Goal: Task Accomplishment & Management: Complete application form

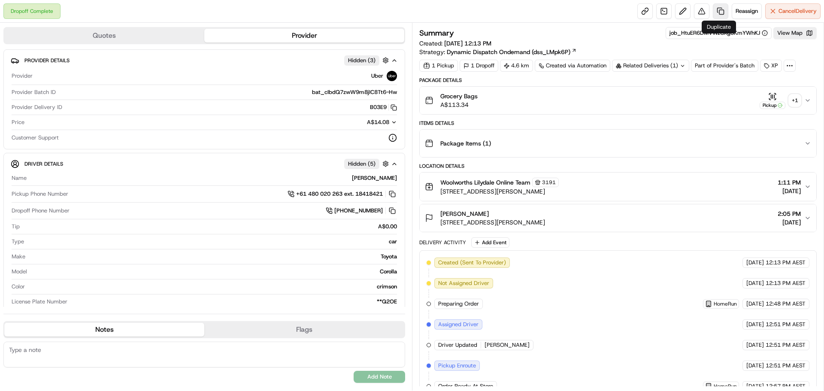
click at [721, 11] on link at bounding box center [720, 10] width 15 height 15
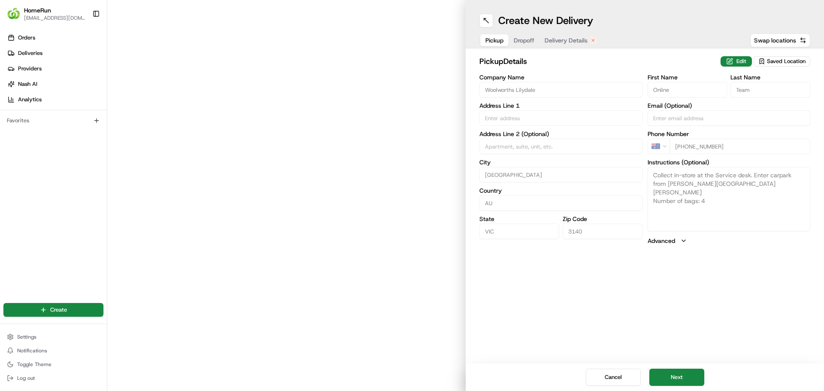
type input "33 Hutchinson Street"
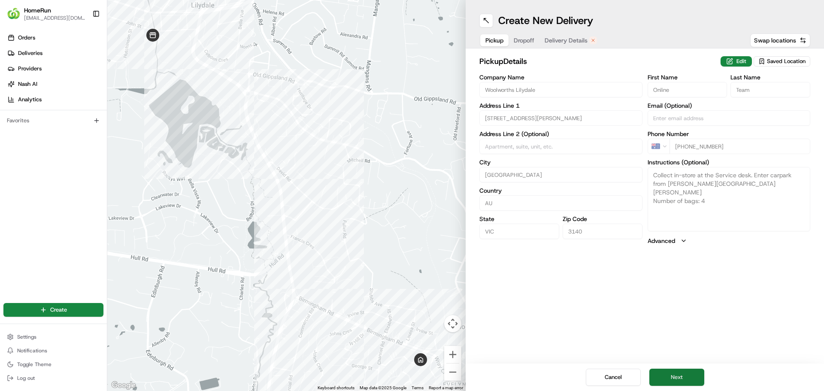
click at [658, 373] on button "Next" at bounding box center [676, 377] width 55 height 17
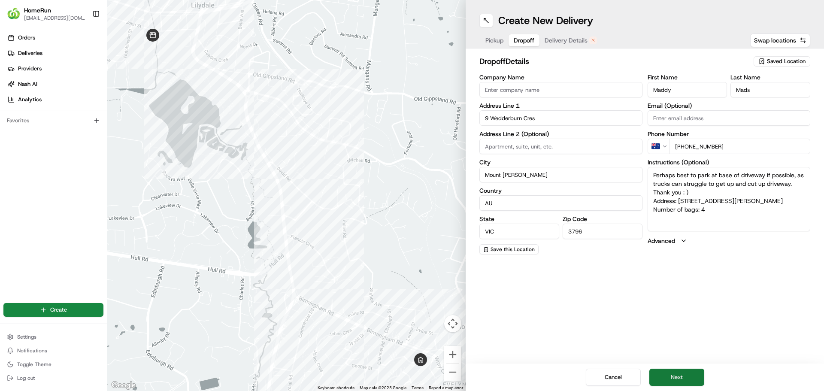
click at [685, 379] on button "Next" at bounding box center [676, 377] width 55 height 17
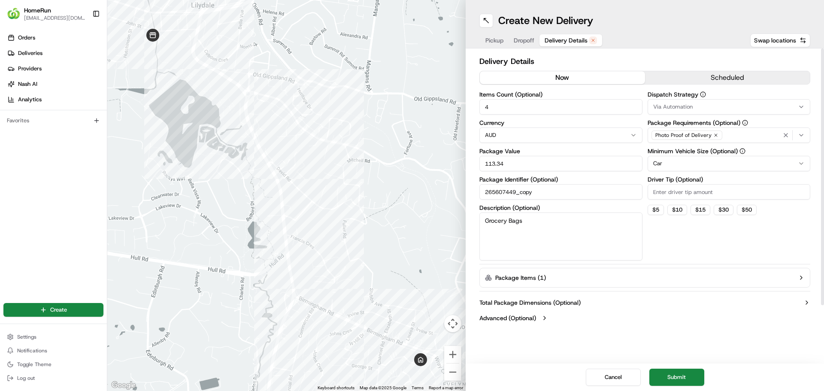
click at [567, 78] on button "now" at bounding box center [562, 77] width 165 height 13
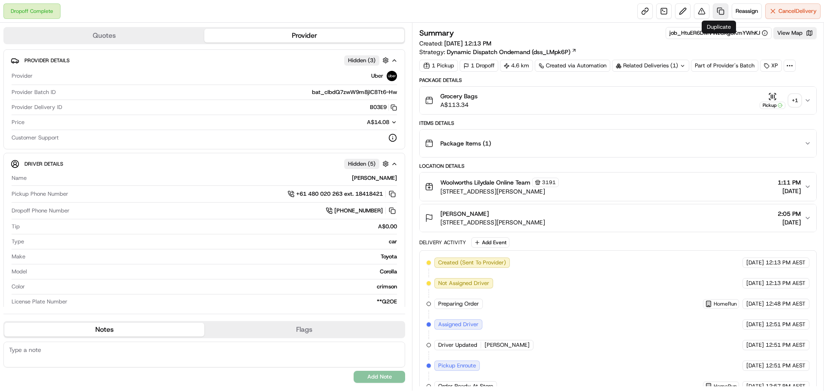
click at [722, 12] on link at bounding box center [720, 10] width 15 height 15
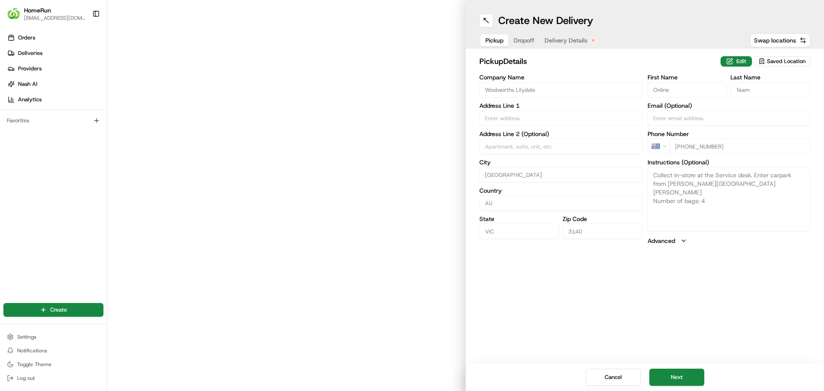
type input "33 Hutchinson Street"
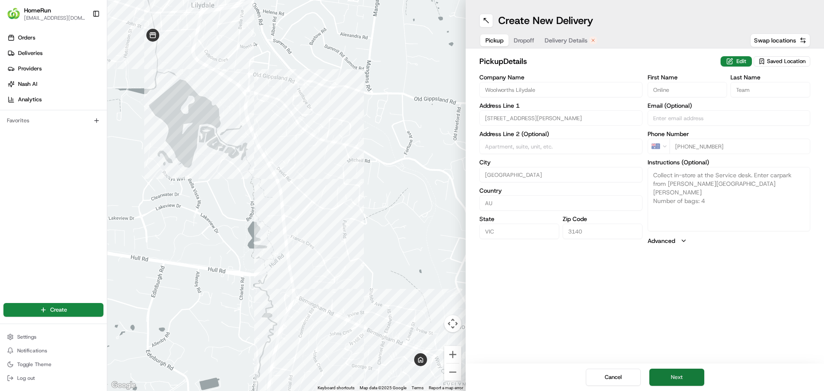
click at [674, 379] on button "Next" at bounding box center [676, 377] width 55 height 17
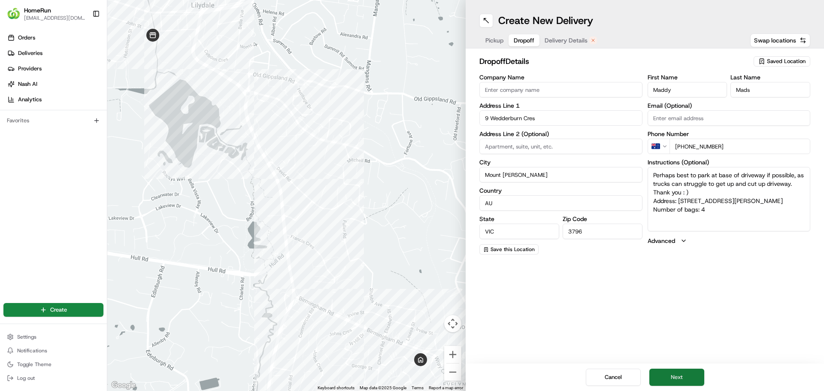
click at [679, 378] on button "Next" at bounding box center [676, 377] width 55 height 17
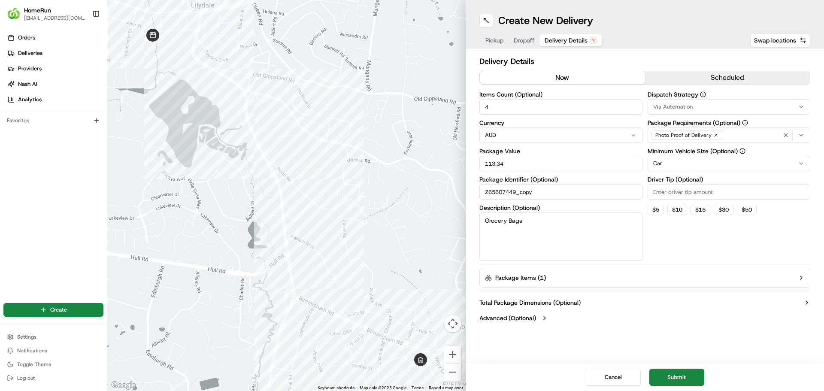
click at [553, 78] on button "now" at bounding box center [562, 77] width 165 height 13
click at [682, 379] on button "Submit" at bounding box center [676, 377] width 55 height 17
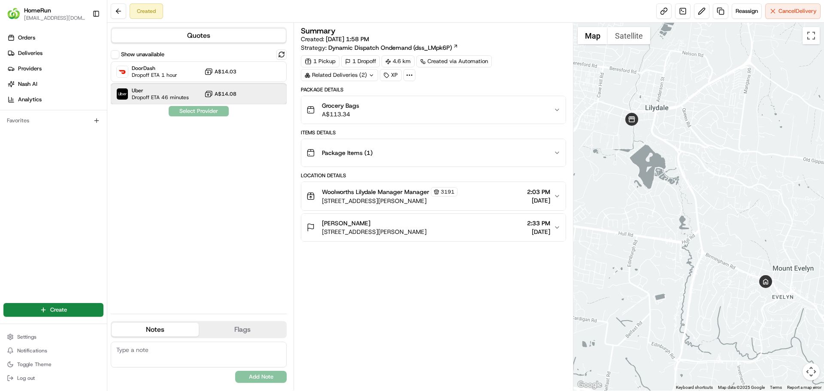
click at [173, 89] on span "Uber" at bounding box center [160, 90] width 57 height 7
click at [184, 109] on button "Assign Provider" at bounding box center [198, 111] width 61 height 10
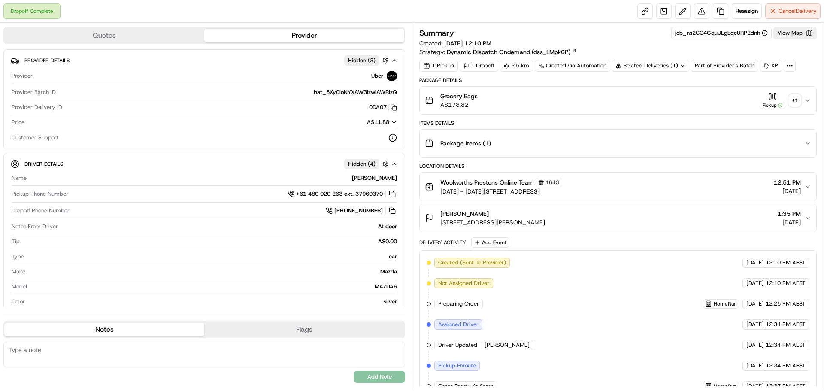
click at [794, 98] on div "+ 1" at bounding box center [795, 100] width 12 height 12
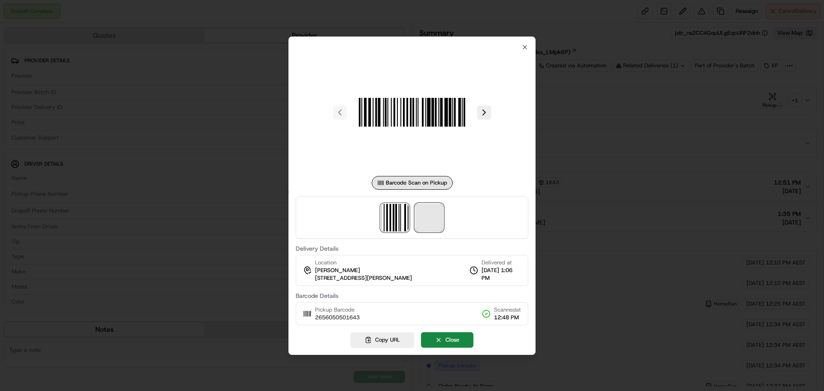
click at [427, 217] on span at bounding box center [428, 217] width 27 height 27
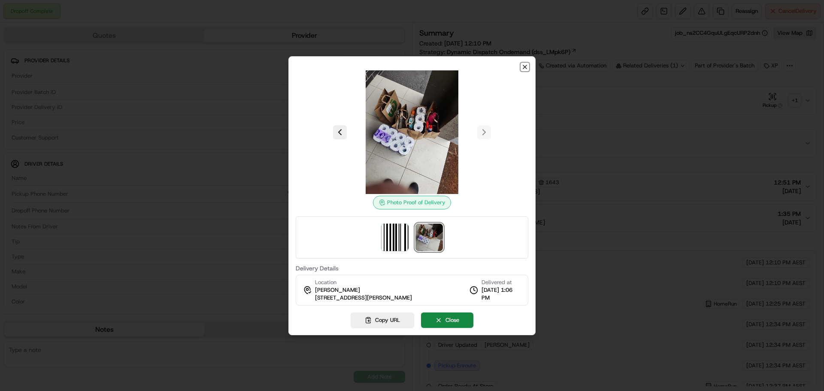
click at [523, 66] on icon "button" at bounding box center [524, 67] width 7 height 7
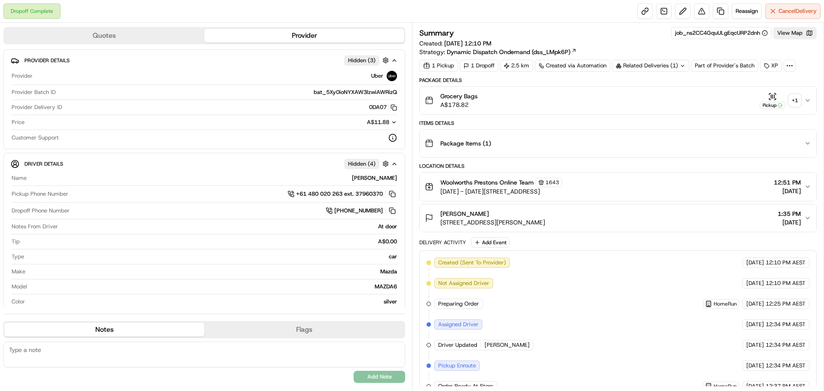
scroll to position [136, 0]
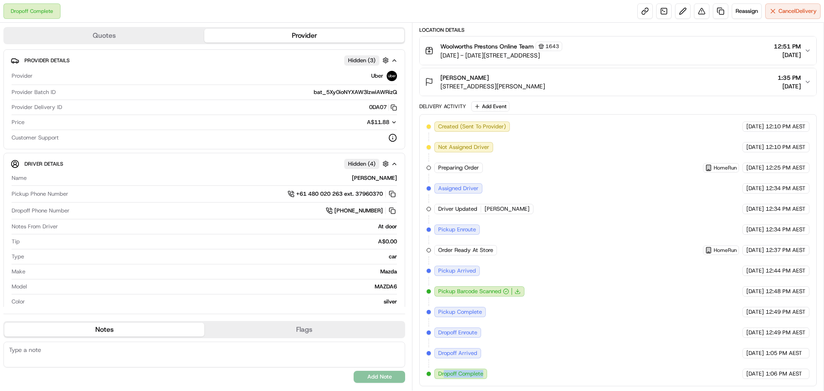
drag, startPoint x: 443, startPoint y: 373, endPoint x: 489, endPoint y: 372, distance: 45.9
click at [489, 372] on div "Dropoff Complete" at bounding box center [461, 374] width 55 height 10
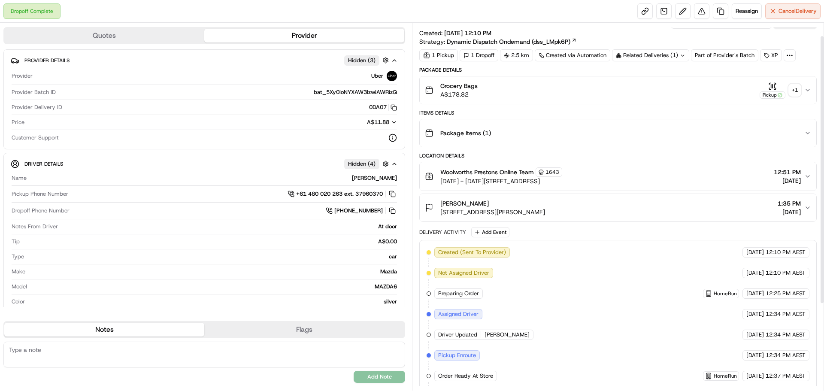
scroll to position [0, 0]
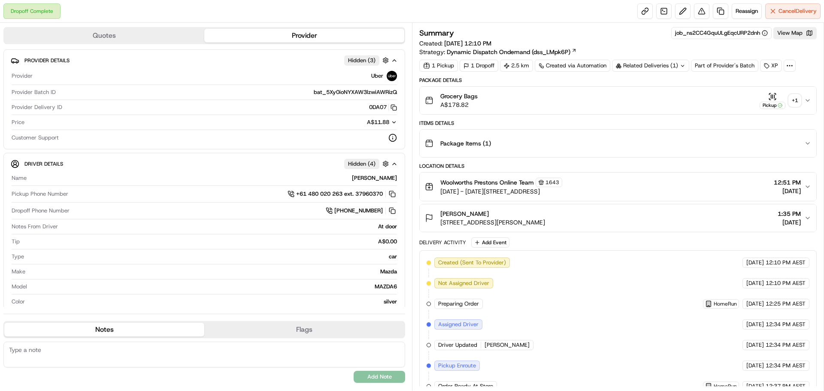
click at [793, 98] on div "+ 1" at bounding box center [795, 100] width 12 height 12
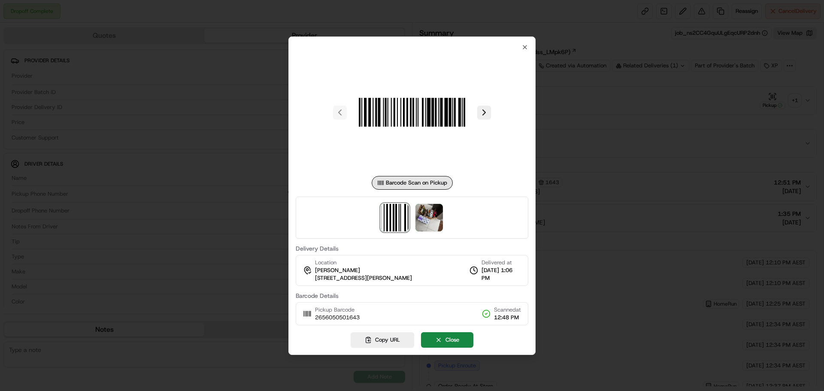
click at [425, 202] on div at bounding box center [412, 218] width 233 height 42
click at [423, 208] on img at bounding box center [428, 217] width 27 height 27
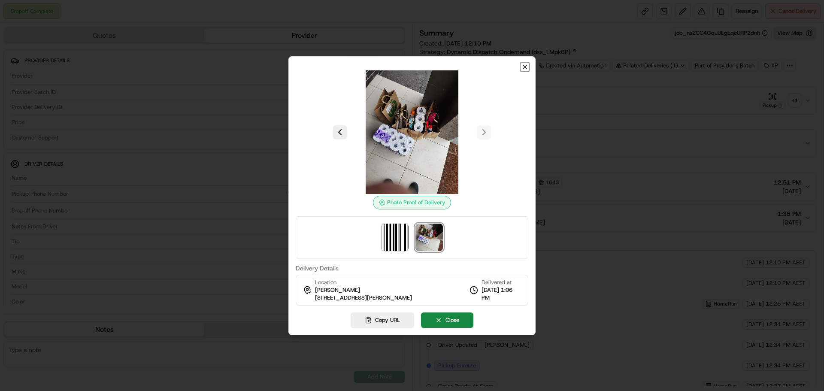
click at [522, 67] on icon "button" at bounding box center [524, 67] width 7 height 7
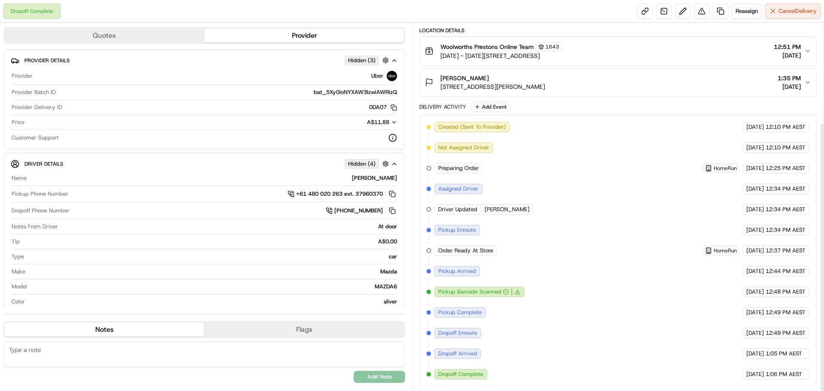
scroll to position [136, 0]
click at [719, 12] on link at bounding box center [720, 10] width 15 height 15
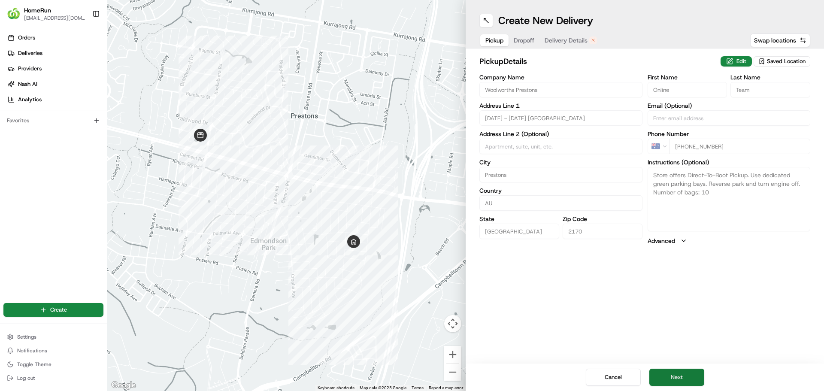
click at [670, 373] on button "Next" at bounding box center [676, 377] width 55 height 17
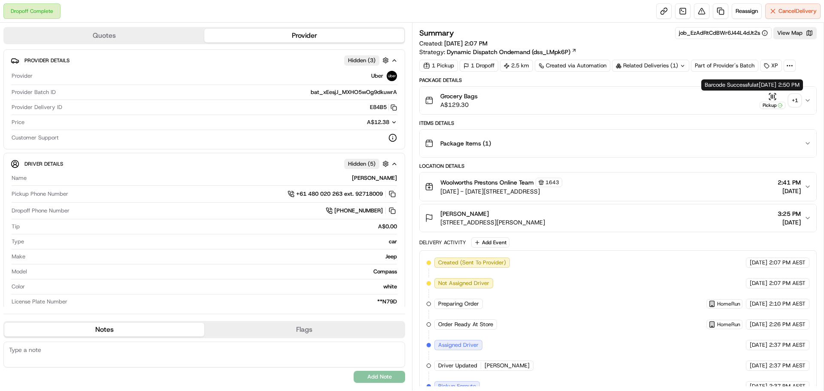
click at [792, 101] on div "+ 1" at bounding box center [795, 100] width 12 height 12
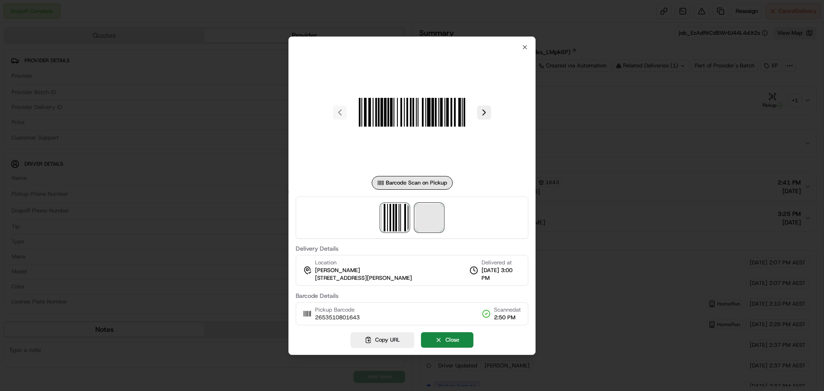
click at [433, 208] on span at bounding box center [428, 217] width 27 height 27
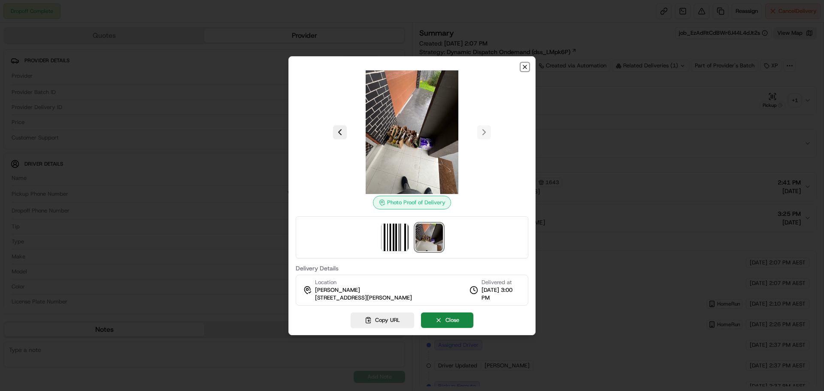
click at [525, 67] on icon "button" at bounding box center [524, 66] width 3 height 3
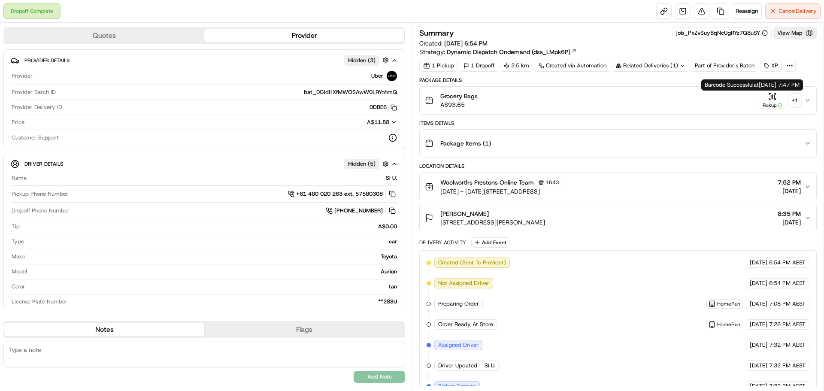
click at [799, 95] on div "+ 1" at bounding box center [795, 100] width 12 height 12
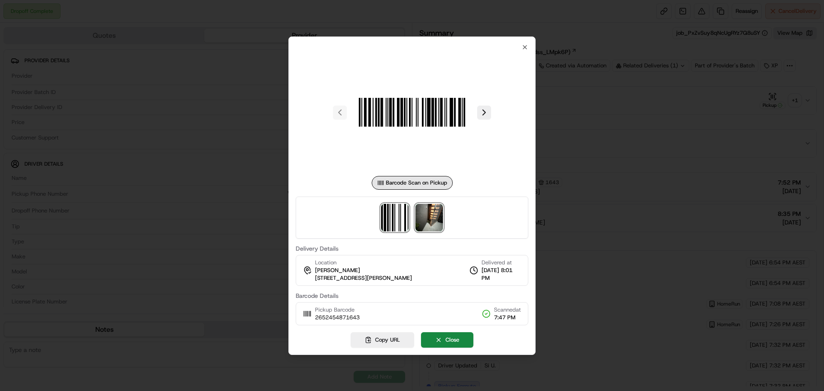
click at [429, 217] on img at bounding box center [428, 217] width 27 height 27
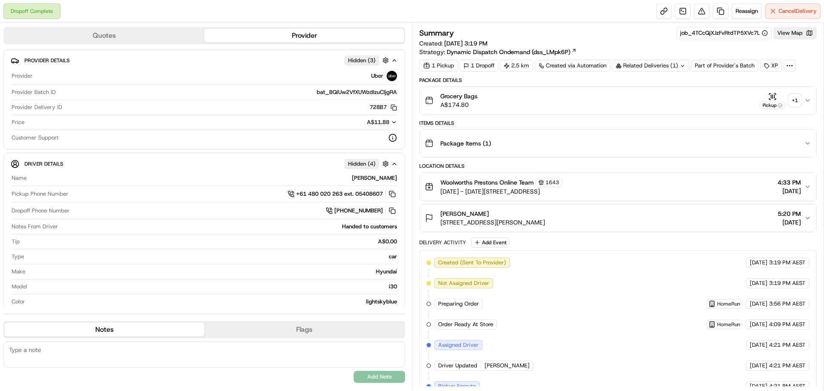
click at [806, 98] on icon "button" at bounding box center [807, 100] width 7 height 7
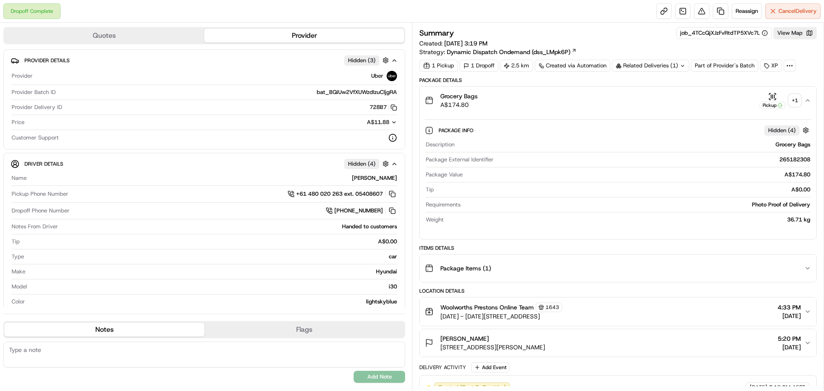
click at [794, 100] on div "+ 1" at bounding box center [795, 100] width 12 height 12
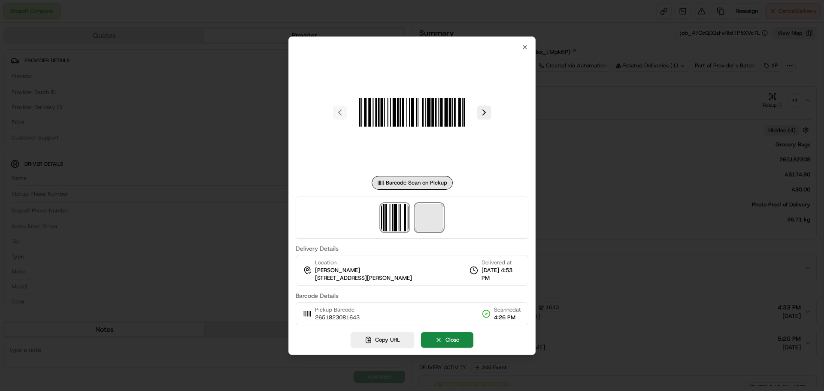
click at [431, 213] on span at bounding box center [428, 217] width 27 height 27
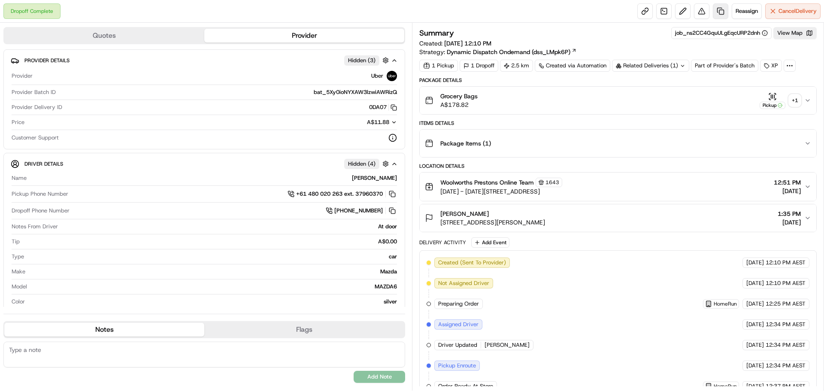
click at [716, 12] on link at bounding box center [720, 10] width 15 height 15
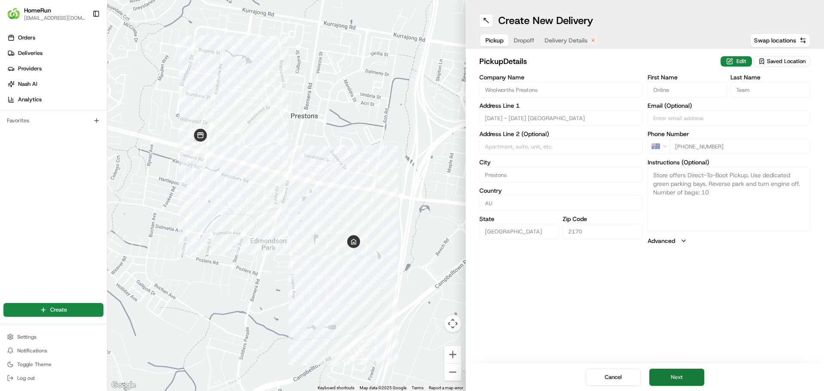
click at [677, 381] on button "Next" at bounding box center [676, 377] width 55 height 17
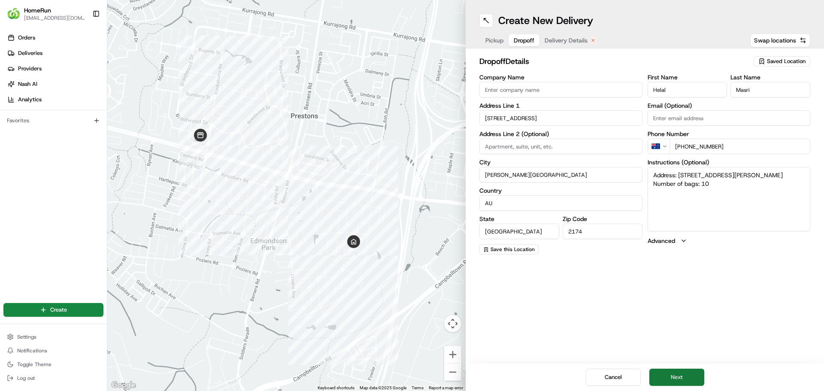
click at [668, 372] on button "Next" at bounding box center [676, 377] width 55 height 17
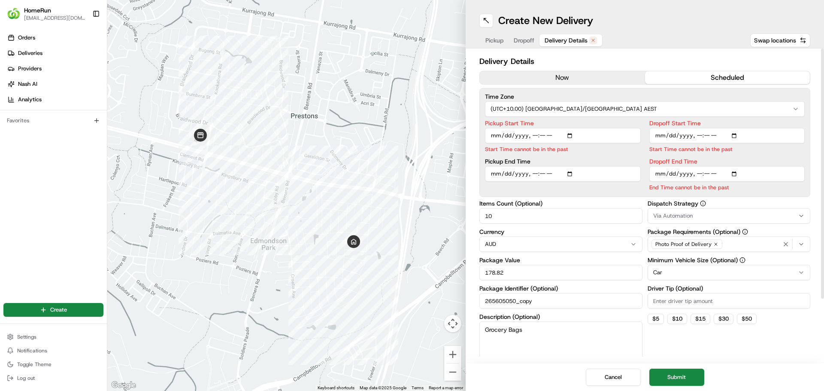
click at [539, 77] on button "now" at bounding box center [562, 77] width 165 height 13
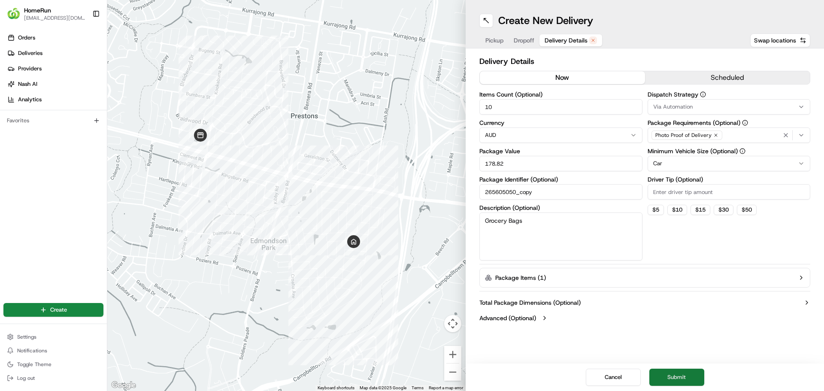
click at [684, 380] on button "Submit" at bounding box center [676, 377] width 55 height 17
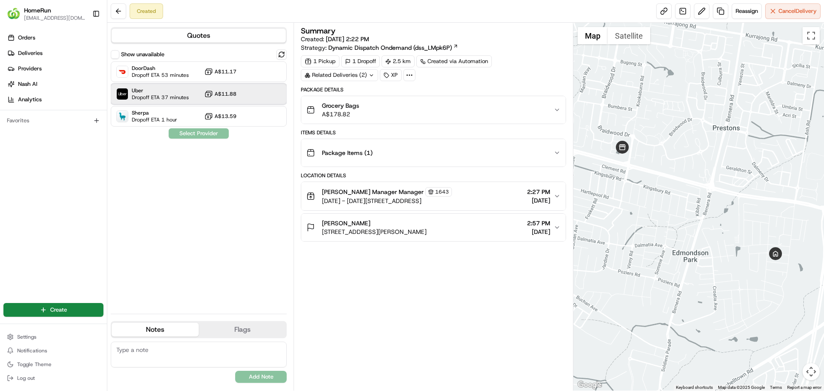
click at [186, 97] on span "Dropoff ETA 37 minutes" at bounding box center [160, 97] width 57 height 7
click at [179, 133] on button "Assign Provider" at bounding box center [198, 133] width 61 height 10
